Goal: Find specific page/section: Find specific page/section

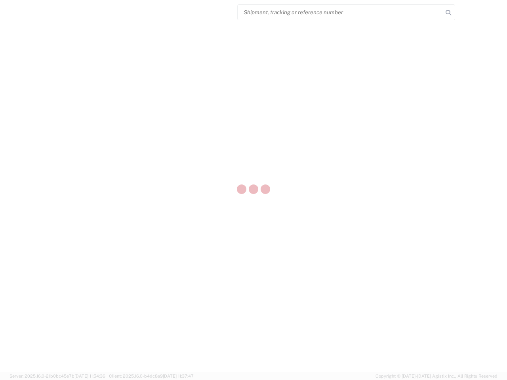
select select "US"
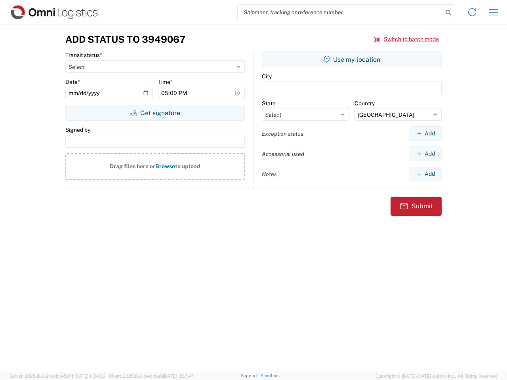
click at [340, 12] on input "search" at bounding box center [340, 12] width 205 height 15
click at [448, 13] on icon at bounding box center [448, 12] width 11 height 11
click at [472, 12] on icon at bounding box center [472, 12] width 13 height 13
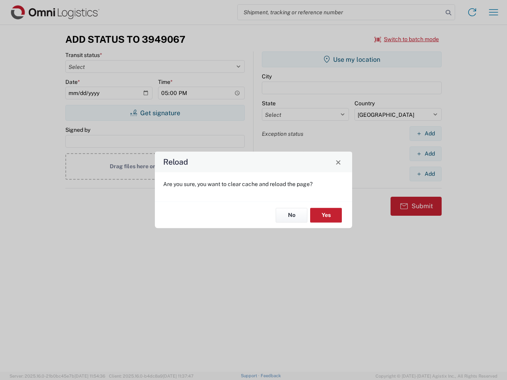
click at [494, 12] on div "Reload Are you sure, you want to clear cache and reload the page? No Yes" at bounding box center [253, 190] width 507 height 380
click at [407, 39] on div "Reload Are you sure, you want to clear cache and reload the page? No Yes" at bounding box center [253, 190] width 507 height 380
click at [155, 113] on div "Reload Are you sure, you want to clear cache and reload the page? No Yes" at bounding box center [253, 190] width 507 height 380
click at [352, 59] on div "Reload Are you sure, you want to clear cache and reload the page? No Yes" at bounding box center [253, 190] width 507 height 380
click at [425, 133] on div "Reload Are you sure, you want to clear cache and reload the page? No Yes" at bounding box center [253, 190] width 507 height 380
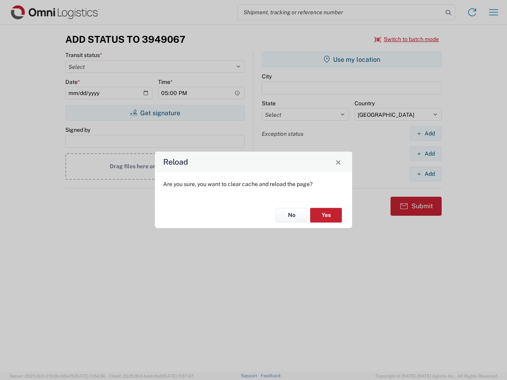
click at [425, 154] on div "Reload Are you sure, you want to clear cache and reload the page? No Yes" at bounding box center [253, 190] width 507 height 380
click at [425, 174] on div "Reload Are you sure, you want to clear cache and reload the page? No Yes" at bounding box center [253, 190] width 507 height 380
